Goal: Task Accomplishment & Management: Complete application form

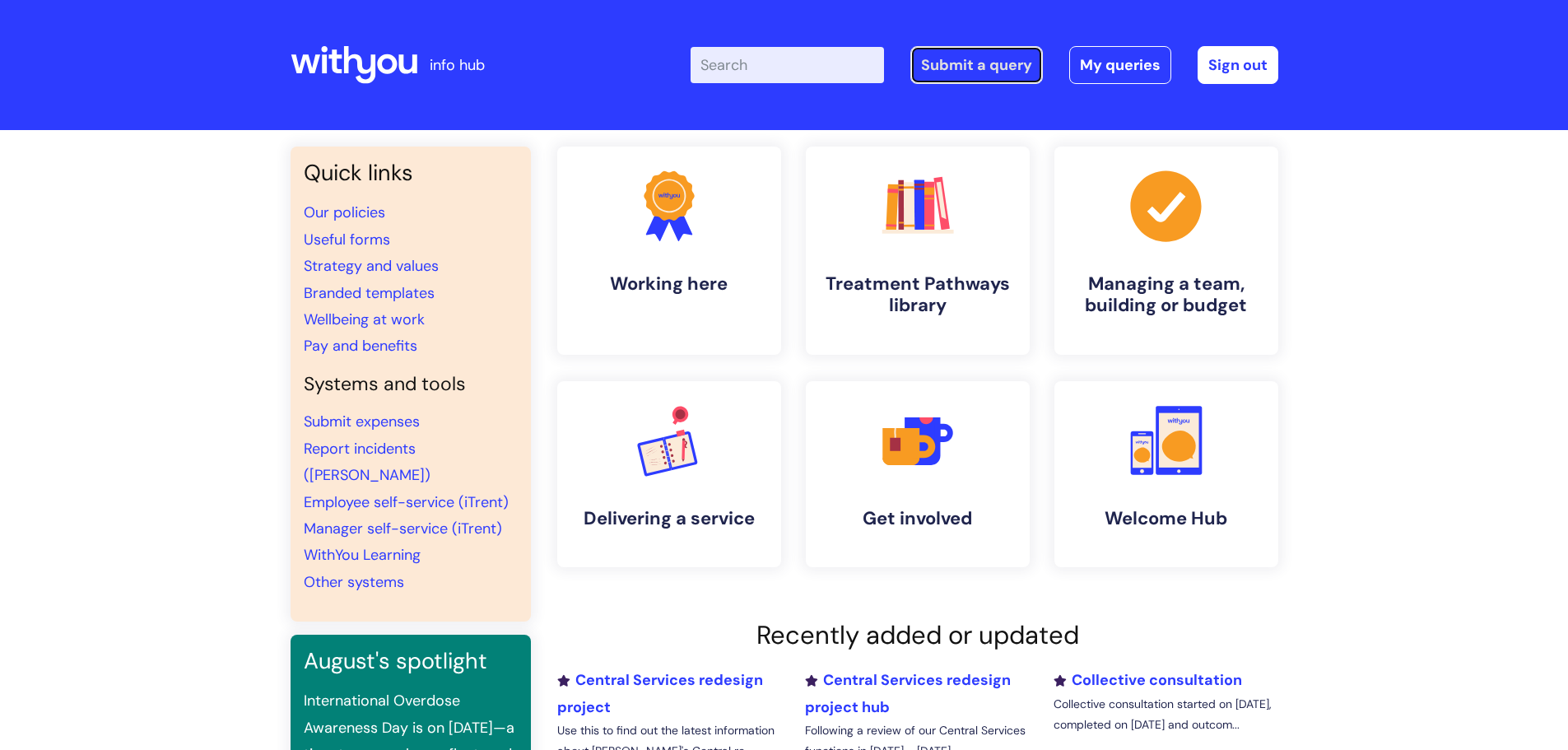
click at [999, 69] on link "Submit a query" at bounding box center [976, 64] width 133 height 38
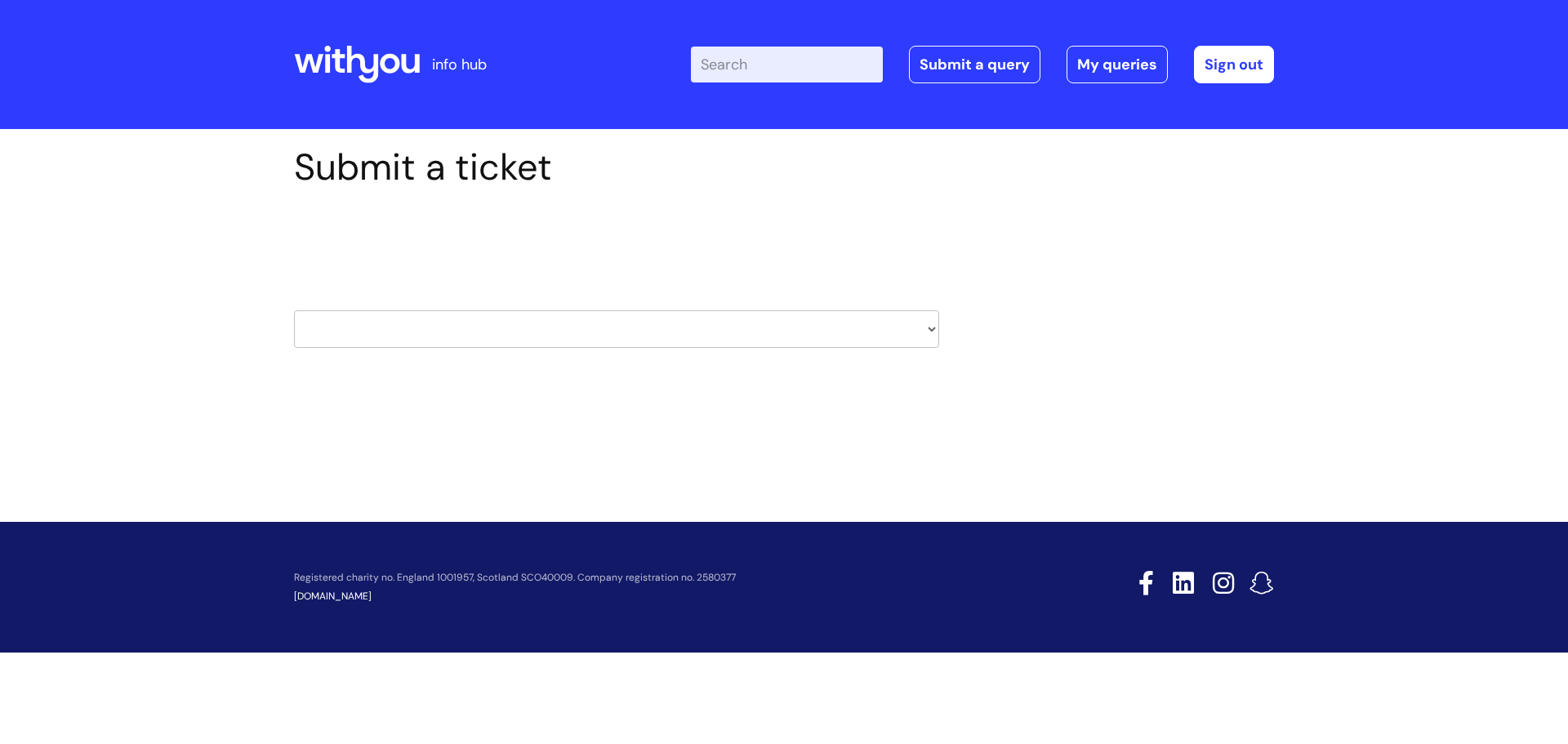
click at [695, 330] on select "HR / People IT and Support Clinical Drug Alerts Finance Accounts Data Support T…" at bounding box center [616, 328] width 645 height 37
select select "hr_/_people"
click at [294, 310] on select "HR / People IT and Support Clinical Drug Alerts Finance Accounts Data Support T…" at bounding box center [616, 328] width 645 height 37
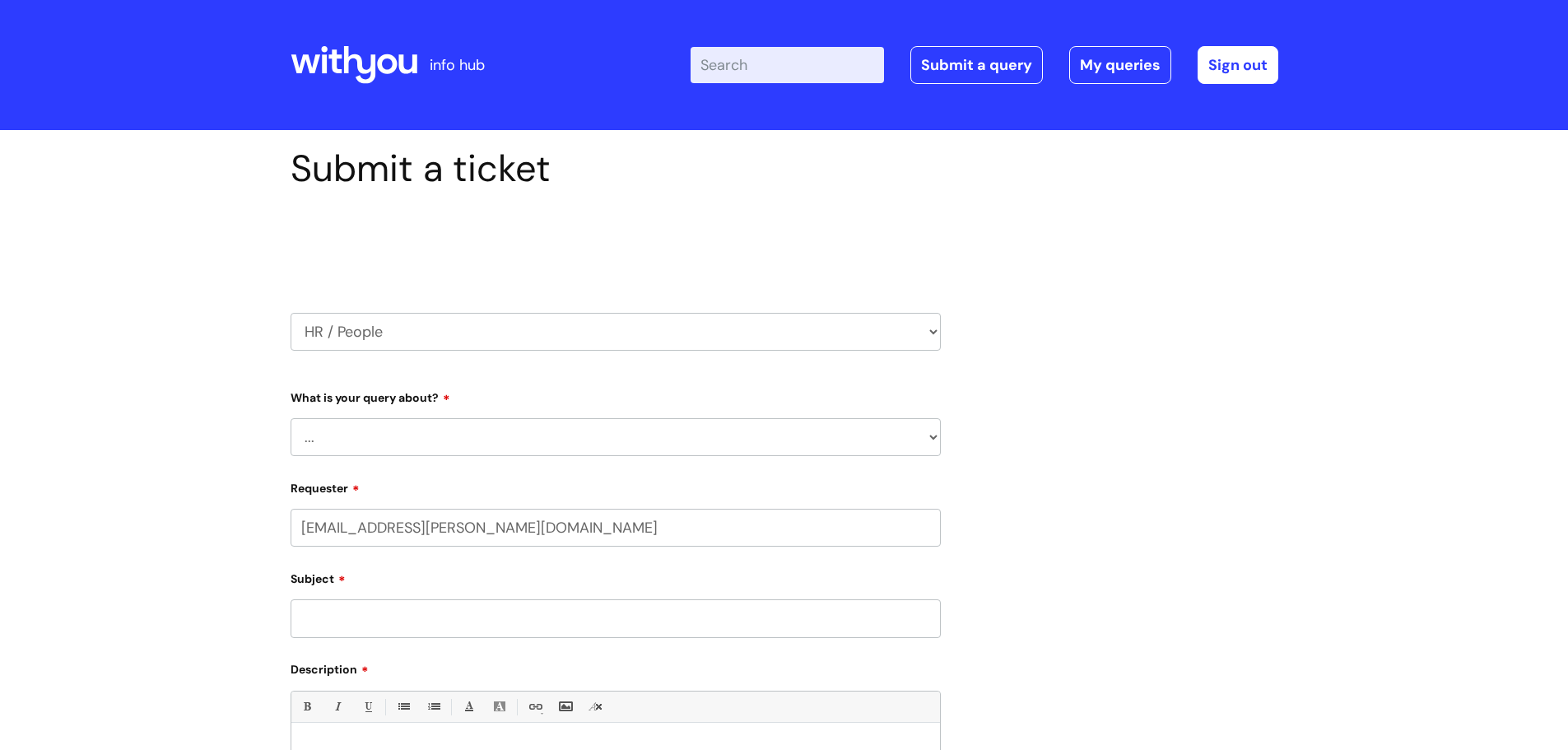
click at [375, 435] on select "... Absence Query Holiday Query Employee change request General HR Query iTrent…" at bounding box center [615, 436] width 650 height 38
click at [291, 418] on select "... Absence Query Holiday Query Employee change request General HR Query iTrent…" at bounding box center [615, 436] width 650 height 38
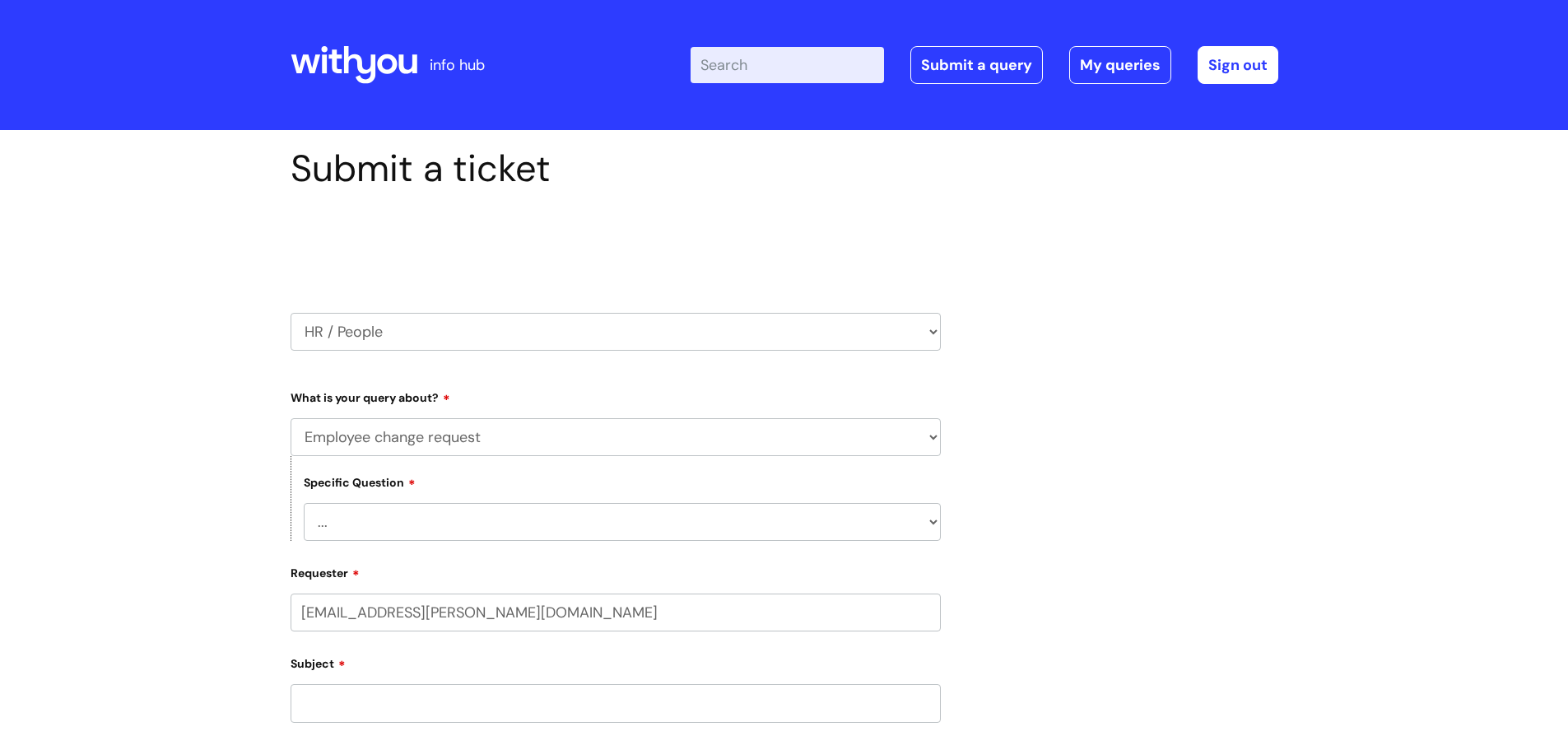
click at [396, 525] on select "... General employee change query Chasing update on employee change form progre…" at bounding box center [621, 522] width 637 height 38
click at [898, 436] on select "... Absence Query Holiday Query Employee change request General HR Query iTrent…" at bounding box center [615, 436] width 650 height 38
select select "iTrent"
click at [291, 418] on select "... Absence Query Holiday Query Employee change request General HR Query iTrent…" at bounding box center [615, 436] width 650 height 38
click at [448, 528] on select "... I can’t log in to iTrent I need to change someone’s line manager Issue with…" at bounding box center [621, 522] width 637 height 38
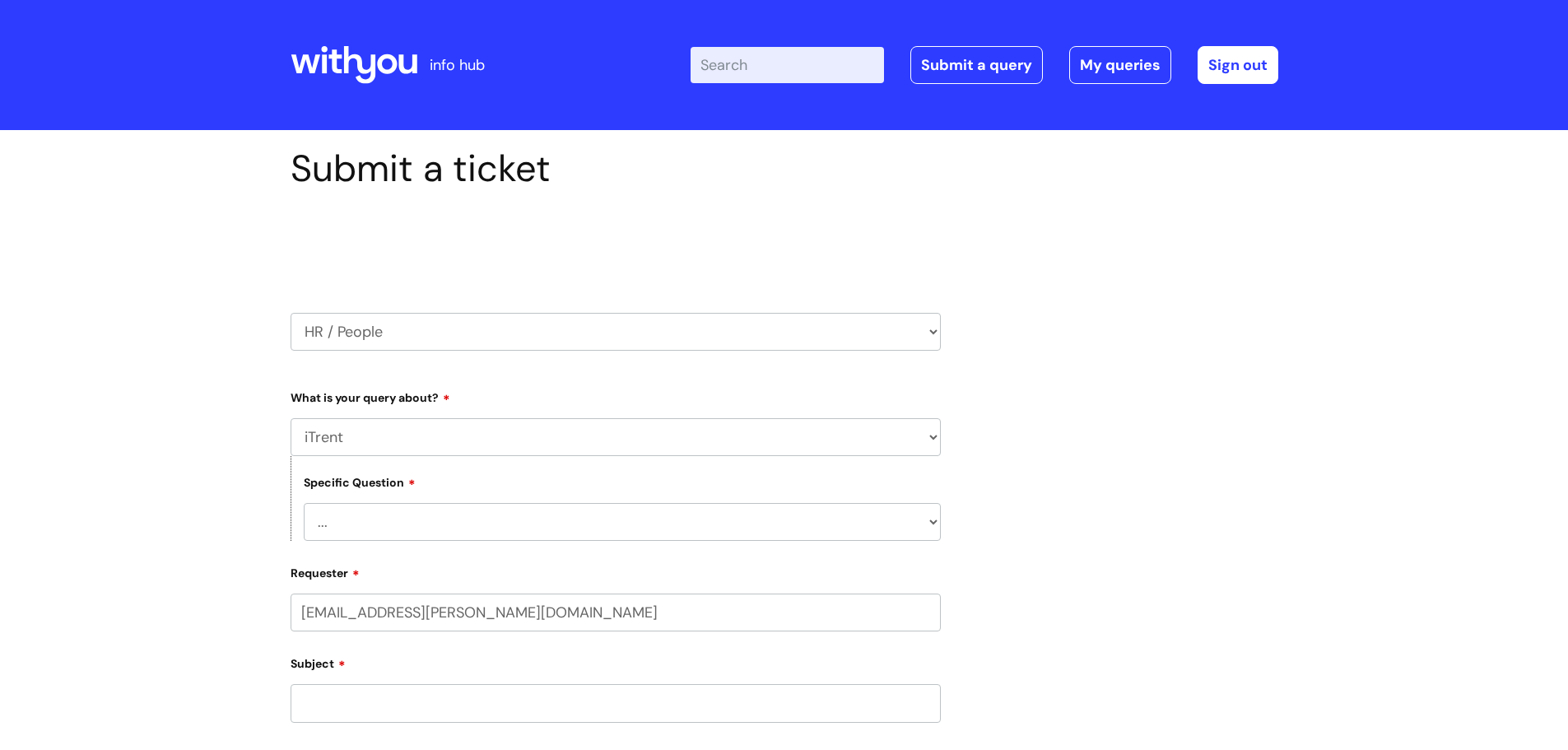
select select "I need to change someone’s line manager"
click at [303, 503] on select "... I can’t log in to iTrent I need to change someone’s line manager Issue with…" at bounding box center [621, 522] width 637 height 38
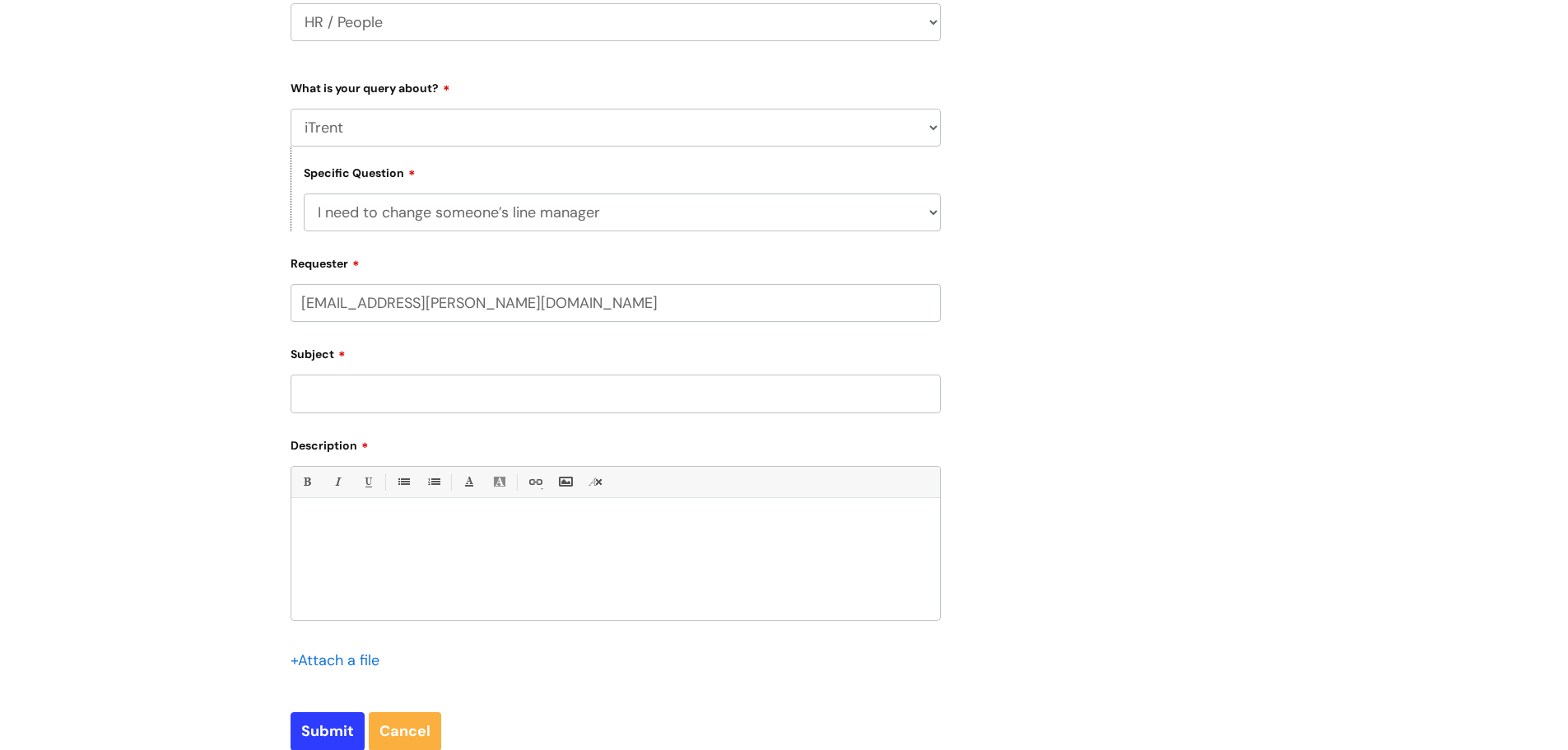
scroll to position [329, 0]
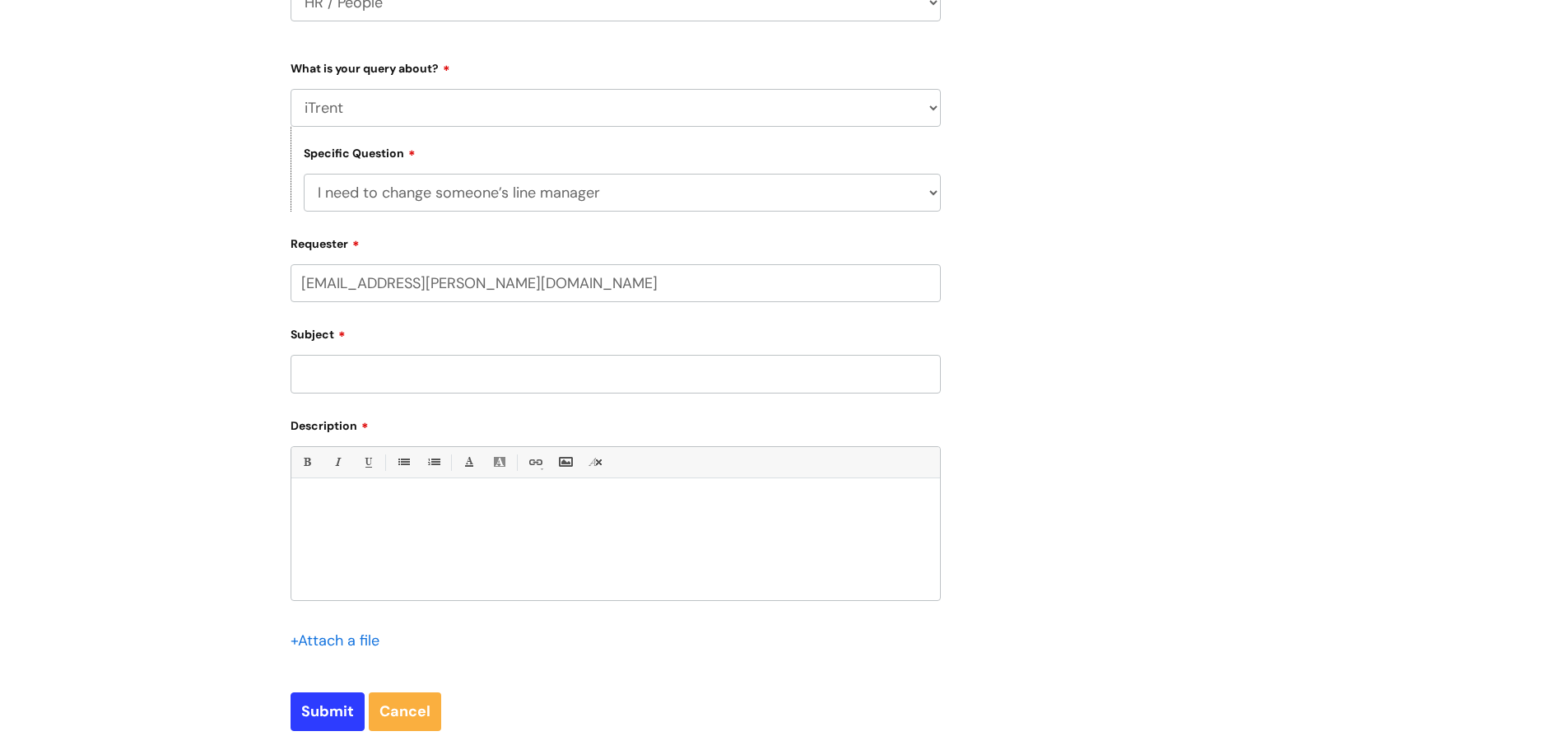
click at [402, 379] on input "Subject" at bounding box center [615, 373] width 650 height 38
type input "J"
type input "Line management update"
click at [384, 510] on p at bounding box center [615, 506] width 624 height 15
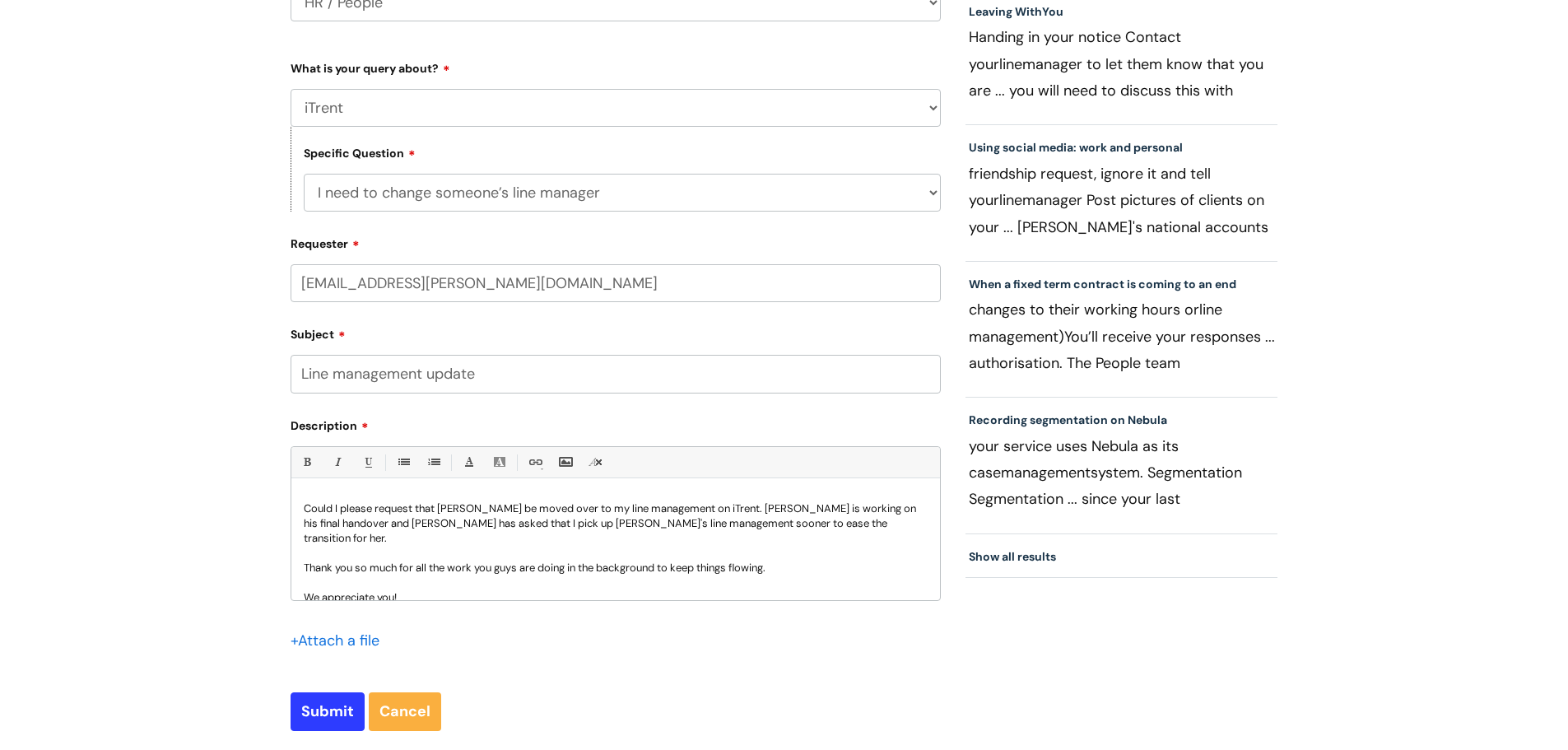
scroll to position [29, 0]
click at [330, 706] on input "Submit" at bounding box center [327, 711] width 74 height 38
type input "Please Wait..."
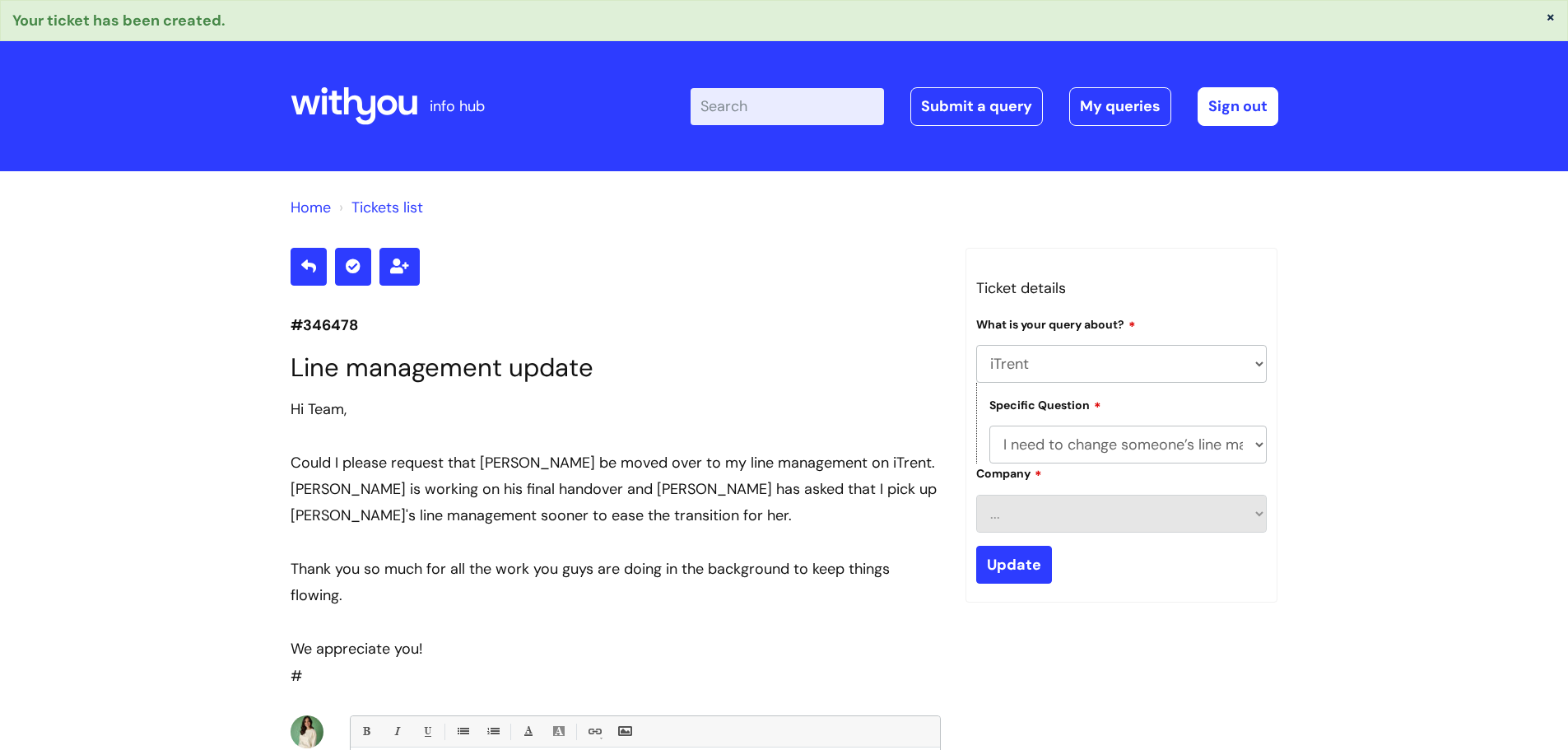
select select "iTrent"
select select "I need to change someone’s line manager"
click at [364, 102] on icon at bounding box center [354, 105] width 126 height 39
